Goal: Task Accomplishment & Management: Use online tool/utility

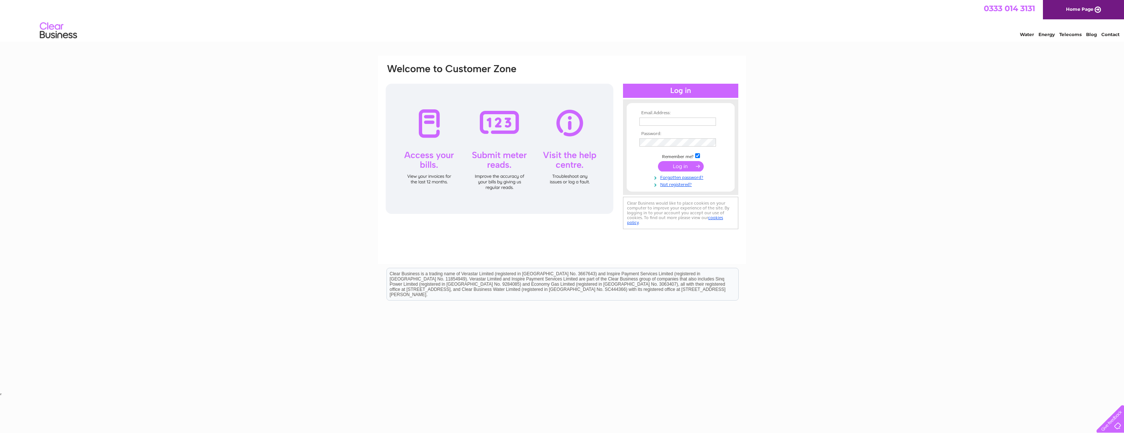
type input "phil@pigeonpenguin.com"
click at [680, 163] on input "submit" at bounding box center [681, 166] width 46 height 10
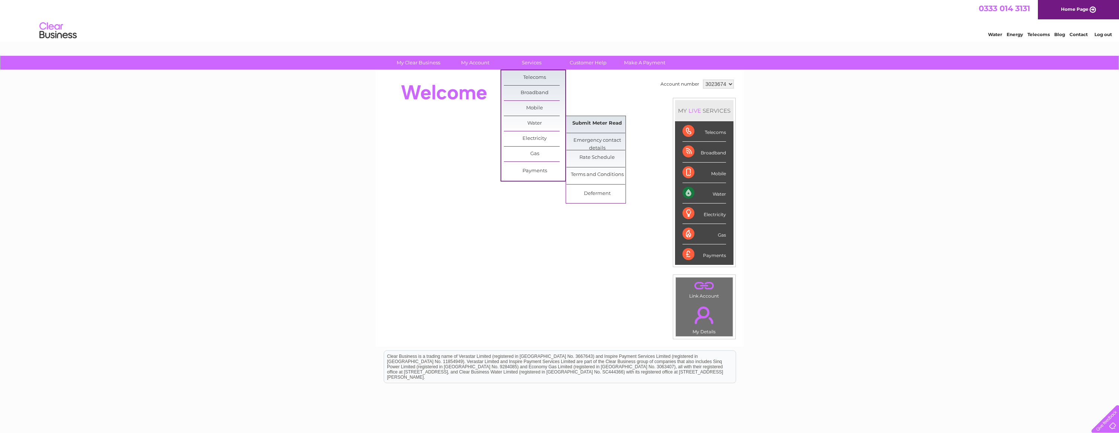
click at [599, 128] on link "Submit Meter Read" at bounding box center [596, 123] width 61 height 15
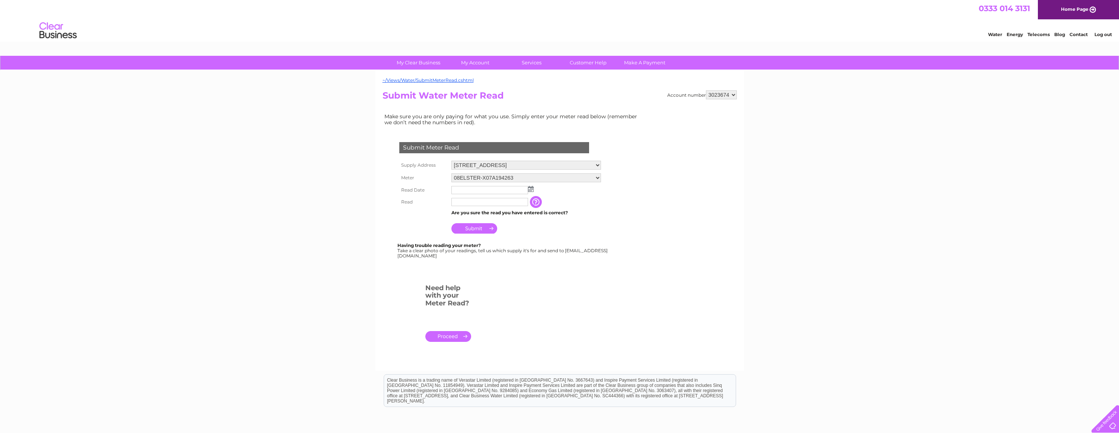
drag, startPoint x: 466, startPoint y: 192, endPoint x: 470, endPoint y: 191, distance: 4.5
click at [466, 192] on input "text" at bounding box center [489, 190] width 77 height 8
click at [532, 190] on img at bounding box center [532, 189] width 6 height 6
drag, startPoint x: 484, startPoint y: 253, endPoint x: 470, endPoint y: 238, distance: 20.5
click at [484, 253] on link "26" at bounding box center [482, 254] width 10 height 7
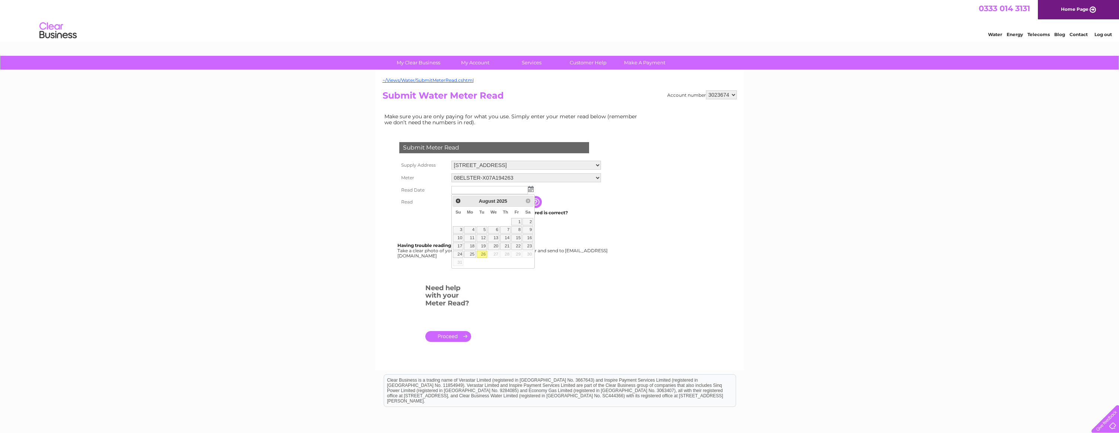
type input "2025/08/26"
click at [464, 203] on input "text" at bounding box center [489, 202] width 77 height 8
type input "0584"
click at [481, 231] on input "Submit" at bounding box center [474, 229] width 46 height 10
